Goal: Information Seeking & Learning: Learn about a topic

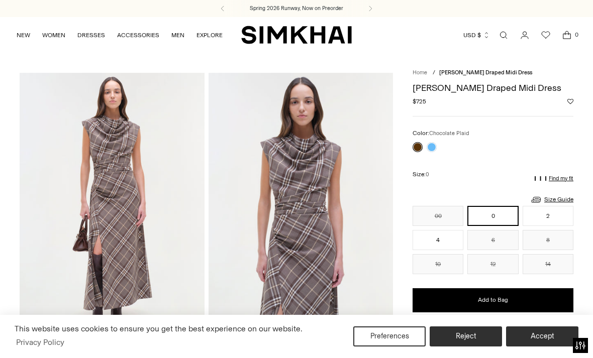
click at [420, 70] on link "Home" at bounding box center [420, 72] width 15 height 7
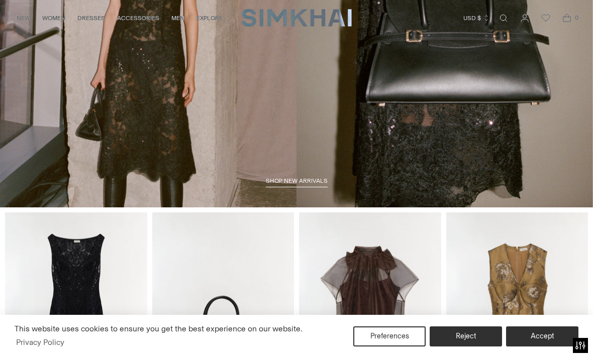
scroll to position [275, 0]
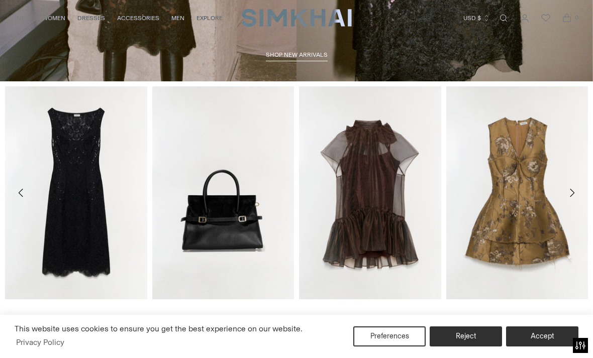
click at [569, 195] on icon "Move to next carousel slide" at bounding box center [572, 193] width 12 height 12
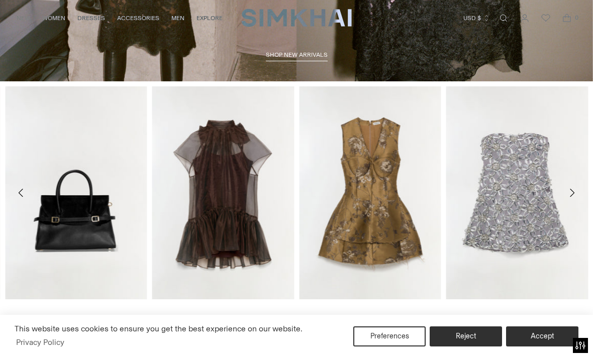
click at [565, 193] on button "Move to next carousel slide" at bounding box center [572, 193] width 22 height 22
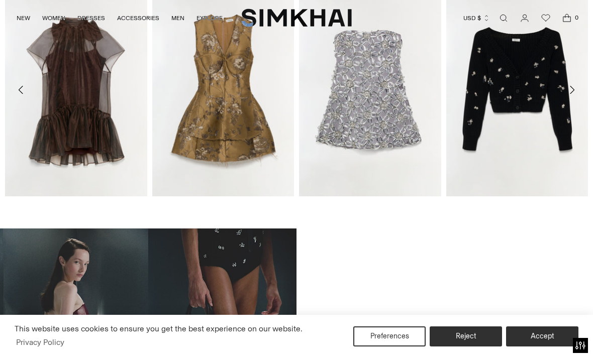
scroll to position [0, 0]
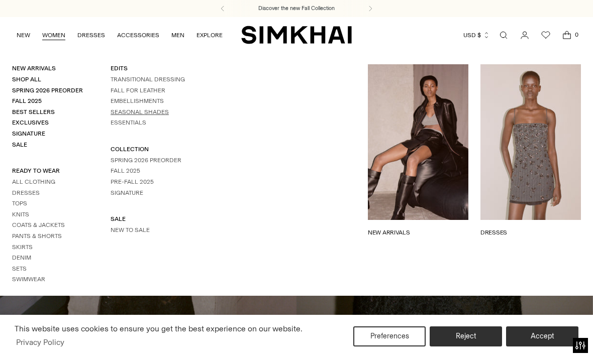
click at [162, 116] on link "SEASONAL SHADES" at bounding box center [140, 112] width 58 height 7
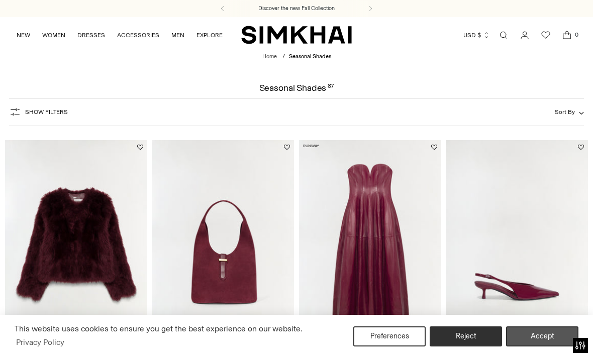
click at [534, 343] on button "Accept" at bounding box center [542, 337] width 72 height 20
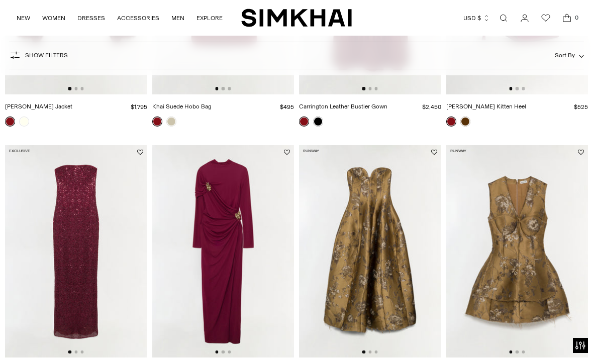
scroll to position [259, 0]
click at [229, 257] on img at bounding box center [223, 251] width 142 height 213
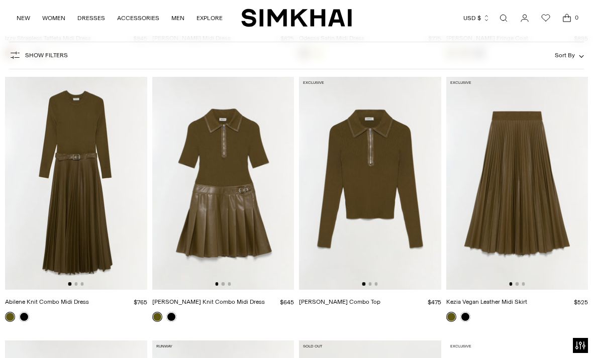
scroll to position [2165, 0]
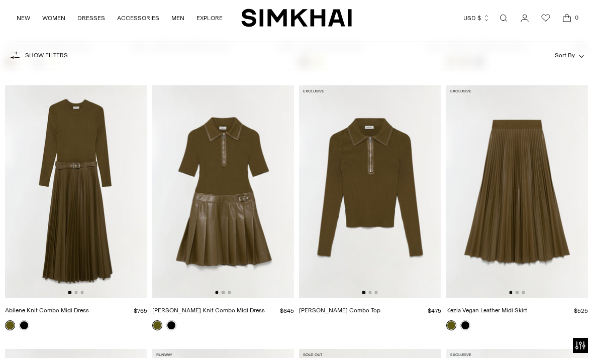
click at [88, 215] on img at bounding box center [76, 191] width 142 height 213
click at [529, 236] on img at bounding box center [517, 191] width 142 height 213
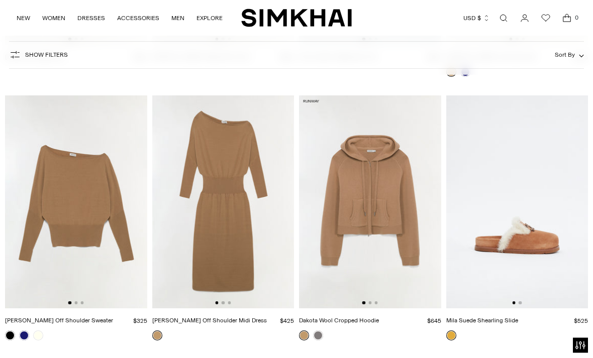
scroll to position [2682, 0]
click at [227, 263] on img at bounding box center [223, 201] width 142 height 213
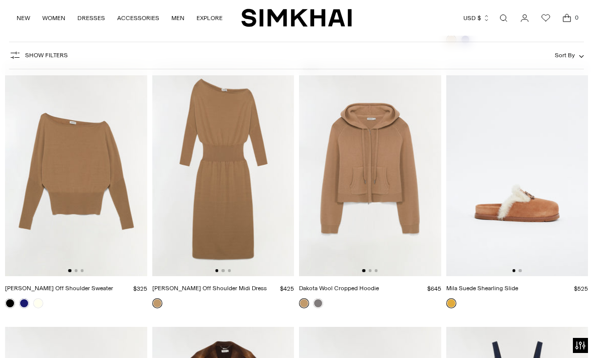
click at [371, 175] on img at bounding box center [370, 169] width 142 height 213
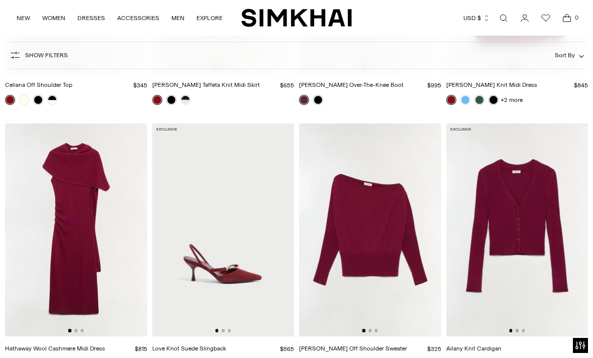
scroll to position [4235, 0]
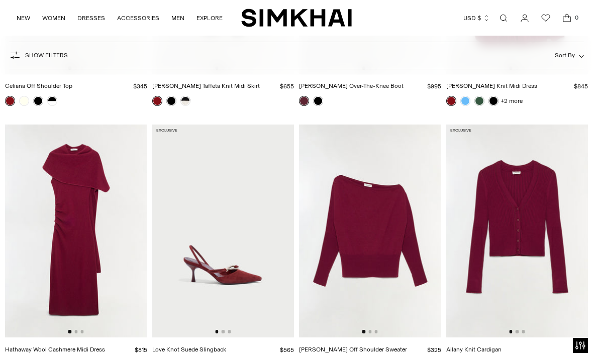
click at [64, 260] on img at bounding box center [76, 231] width 142 height 213
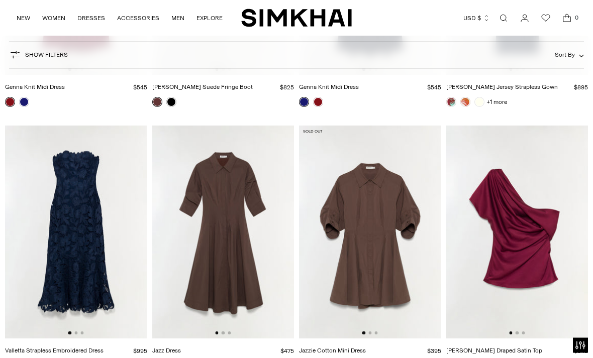
scroll to position [4834, 0]
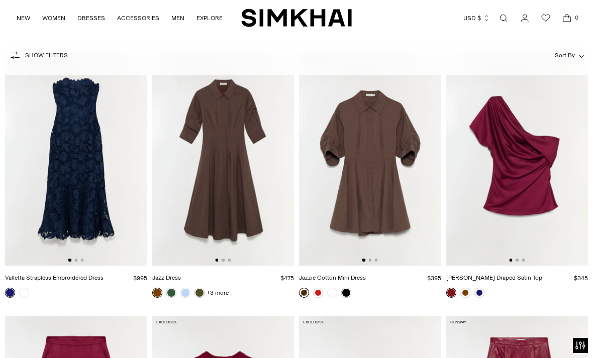
click at [221, 184] on img at bounding box center [223, 159] width 142 height 213
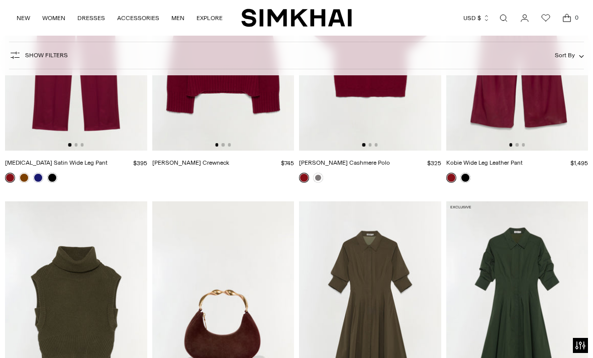
scroll to position [5188, 0]
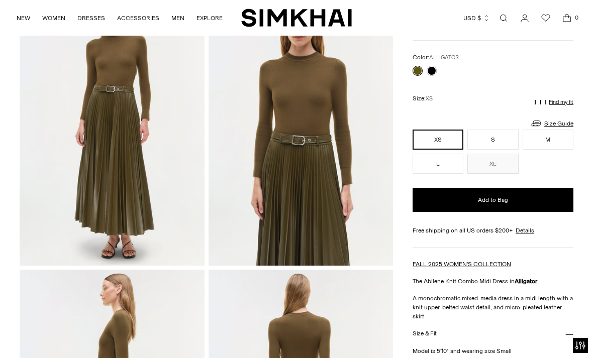
scroll to position [85, 0]
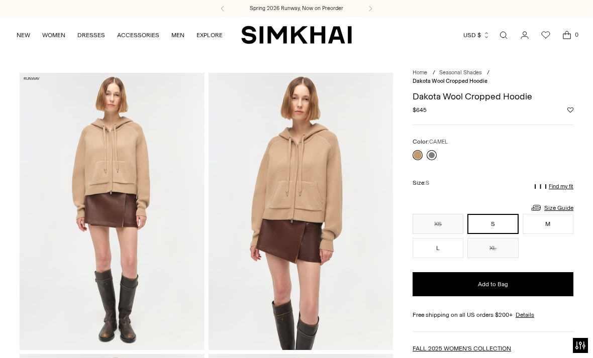
click at [435, 156] on link at bounding box center [432, 155] width 10 height 10
